Goal: Task Accomplishment & Management: Manage account settings

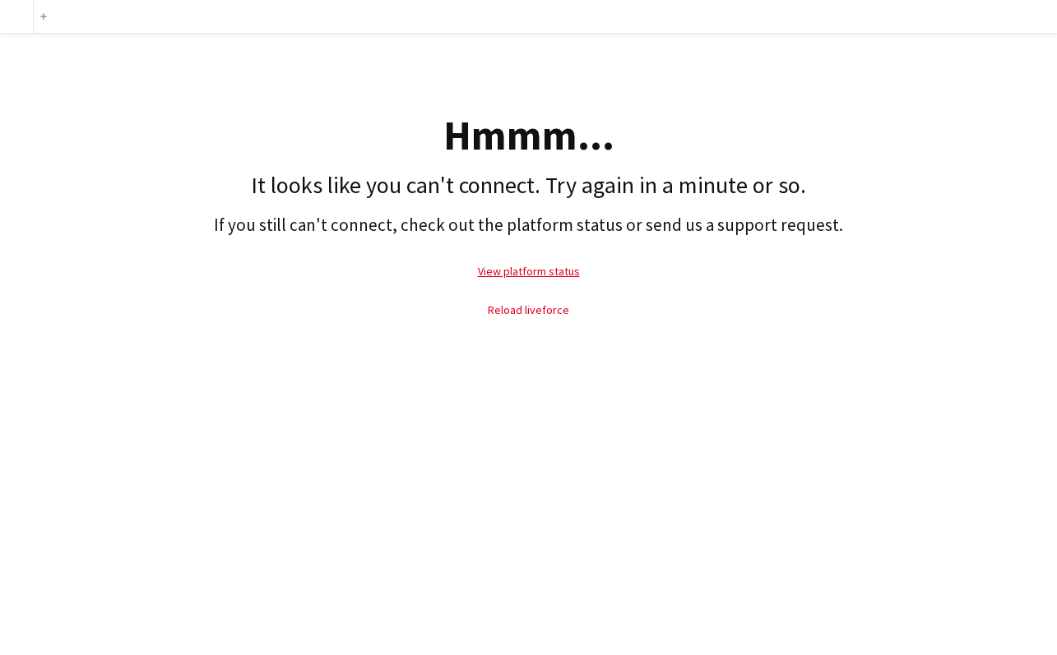
click at [547, 309] on link "Reload liveforce" at bounding box center [528, 310] width 81 height 15
click at [526, 267] on link "View platform status" at bounding box center [529, 271] width 102 height 15
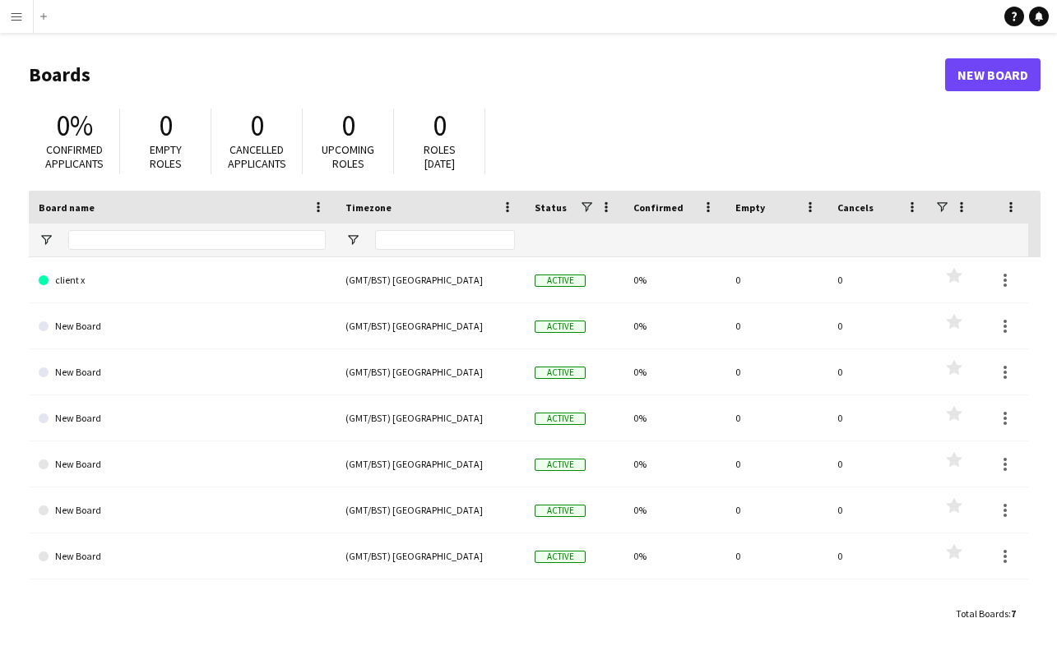
click at [15, 19] on app-icon "Menu" at bounding box center [16, 16] width 13 height 13
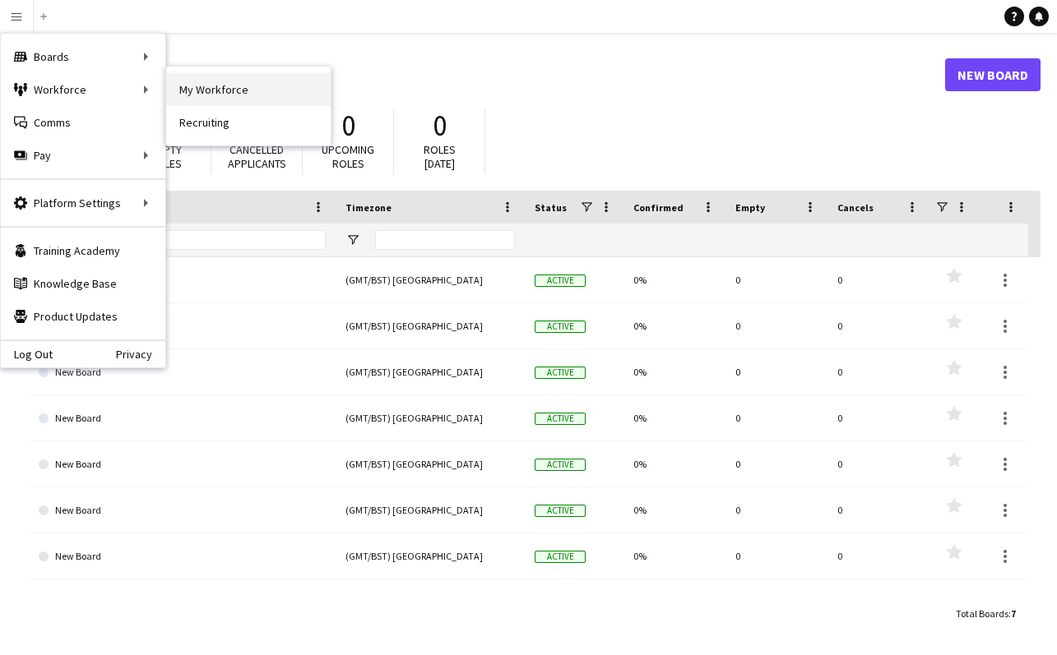
click at [182, 88] on link "My Workforce" at bounding box center [248, 89] width 164 height 33
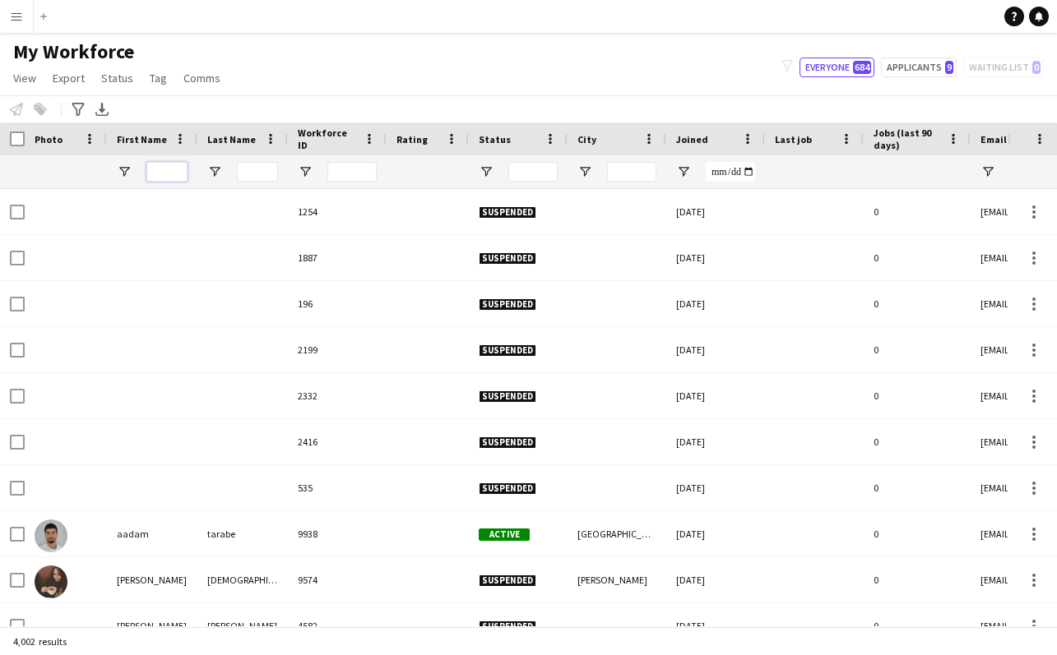
click at [176, 172] on input "First Name Filter Input" at bounding box center [166, 172] width 41 height 20
type input "******"
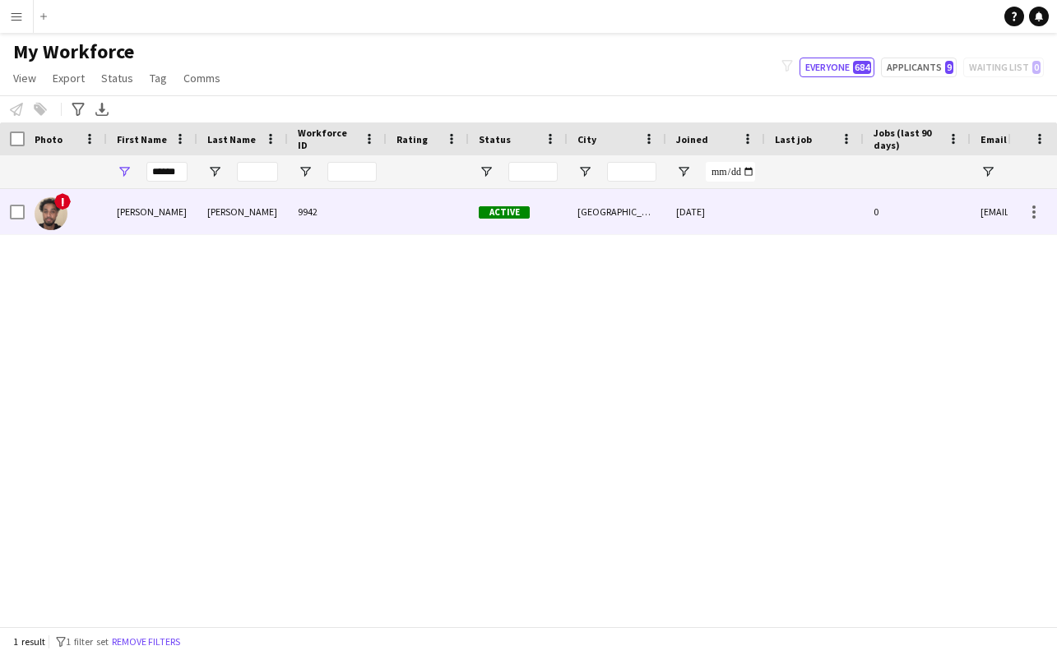
click at [535, 211] on div "Active" at bounding box center [518, 211] width 99 height 45
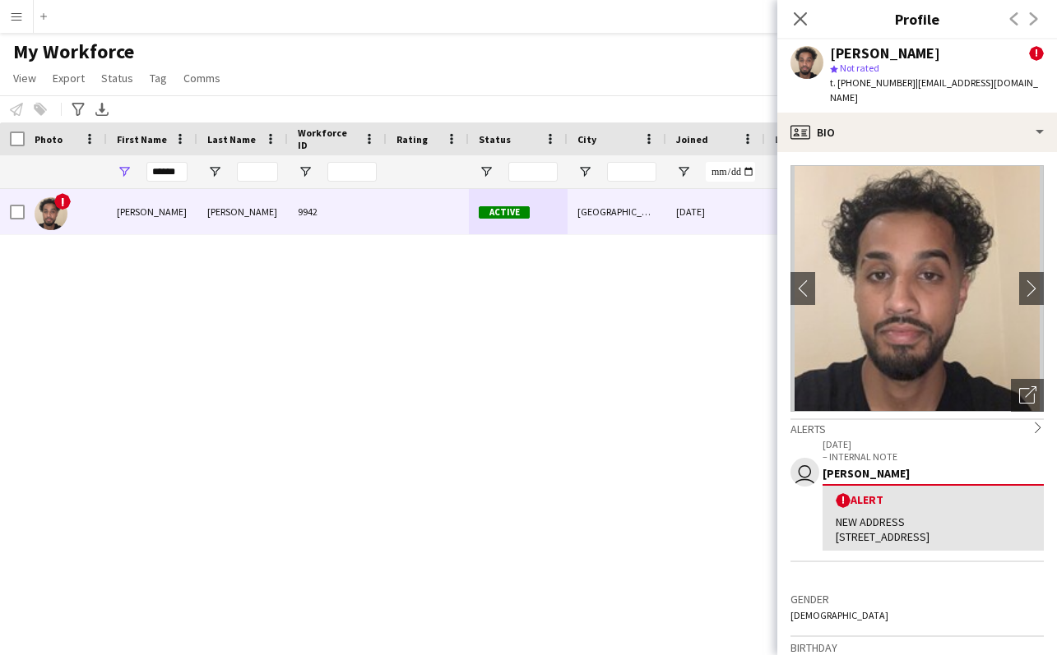
drag, startPoint x: 837, startPoint y: 524, endPoint x: 880, endPoint y: 503, distance: 47.5
click at [883, 542] on div "NEW ADDRESS [STREET_ADDRESS]" at bounding box center [933, 530] width 195 height 30
copy div "[STREET_ADDRESS]"
click at [801, 18] on icon at bounding box center [800, 19] width 16 height 16
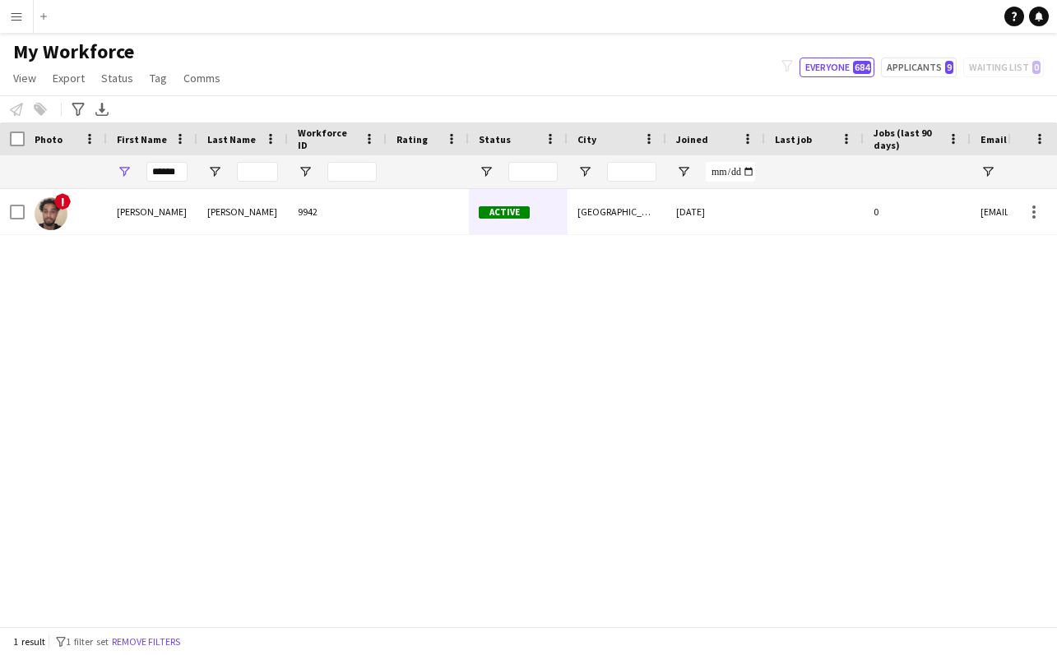
click at [23, 15] on button "Menu" at bounding box center [16, 16] width 33 height 33
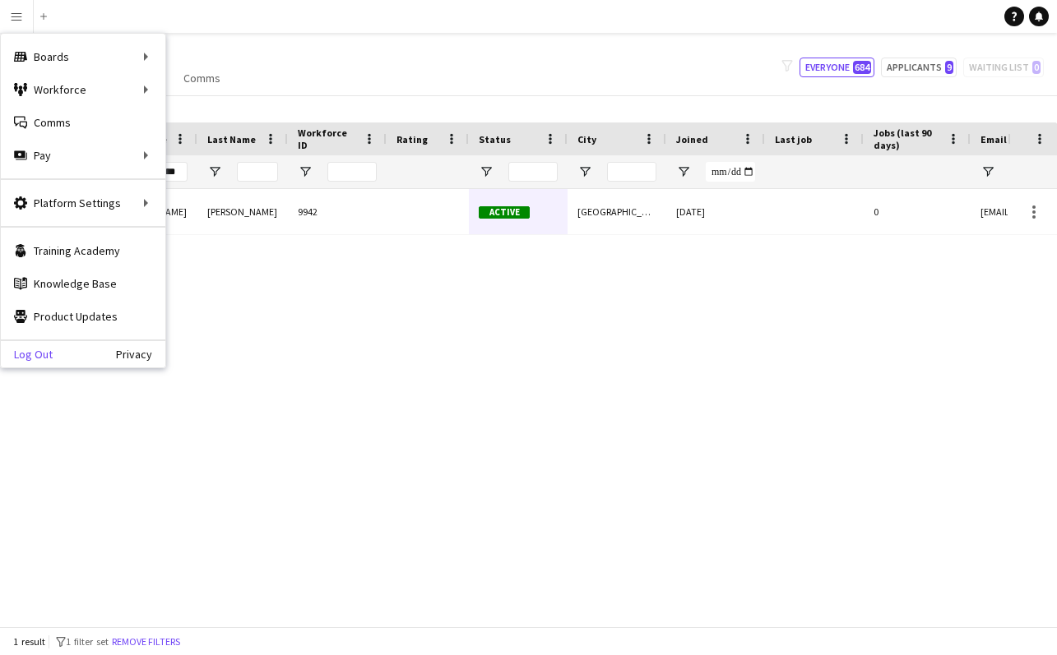
click at [51, 354] on link "Log Out" at bounding box center [27, 354] width 52 height 13
